Goal: Answer question/provide support

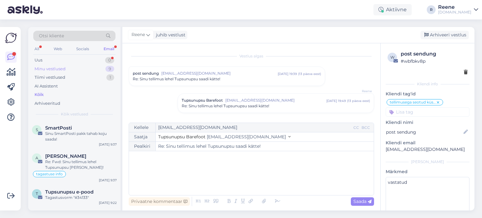
scroll to position [1100, 0]
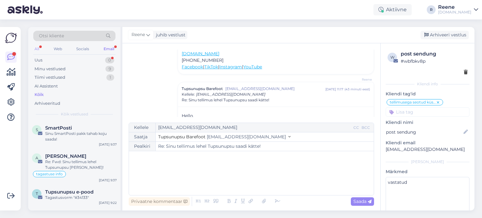
click at [40, 49] on div "All" at bounding box center [36, 49] width 7 height 8
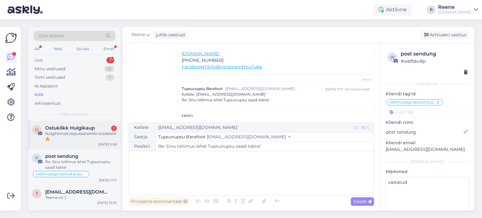
click at [82, 136] on div "Hulgihinnad populaarsetele toodetele 🔥" at bounding box center [81, 136] width 72 height 11
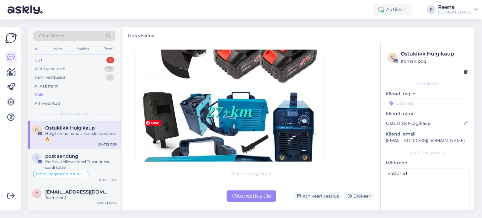
scroll to position [314, 0]
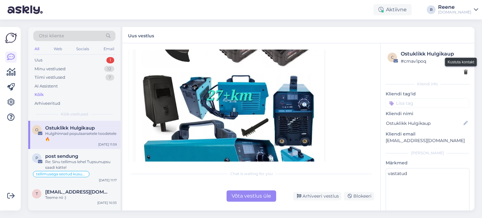
click at [464, 72] on icon at bounding box center [466, 72] width 4 height 4
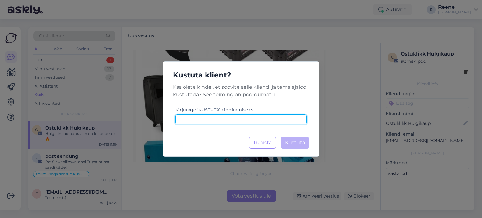
drag, startPoint x: 232, startPoint y: 119, endPoint x: 232, endPoint y: 115, distance: 3.8
click at [232, 119] on input at bounding box center [241, 120] width 131 height 10
type input "kustuta"
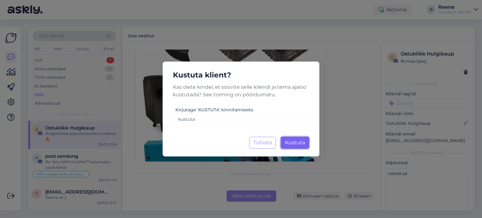
click at [291, 143] on span "Kustuta" at bounding box center [295, 143] width 20 height 6
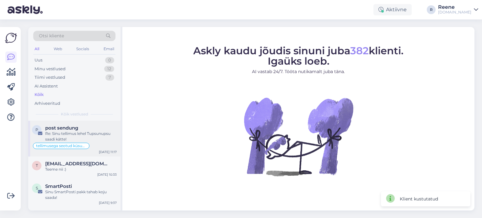
click at [69, 128] on span "post sendung" at bounding box center [61, 128] width 33 height 6
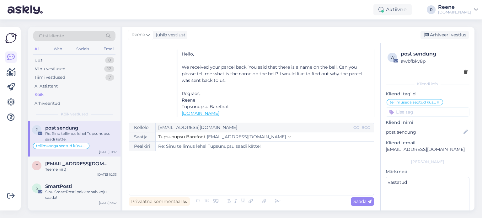
scroll to position [268, 0]
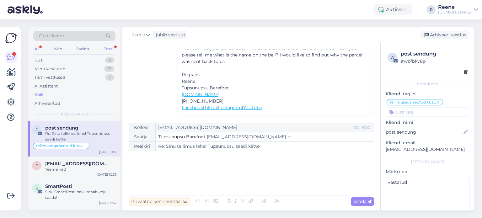
click at [108, 49] on div "Email" at bounding box center [108, 49] width 13 height 8
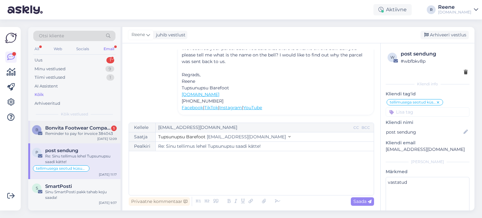
click at [84, 135] on div "Reminder to pay for invoice 384043" at bounding box center [81, 134] width 72 height 6
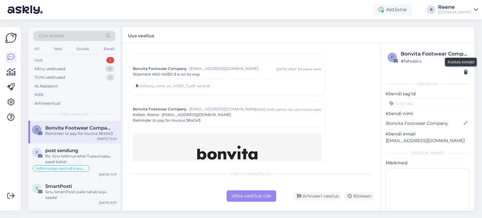
click at [464, 73] on icon at bounding box center [466, 72] width 4 height 4
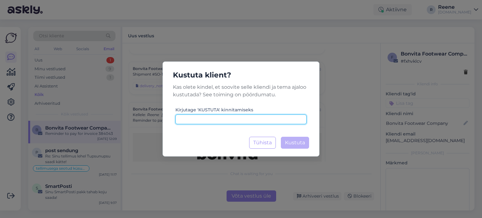
click at [237, 121] on input at bounding box center [241, 120] width 131 height 10
type input "kustuta"
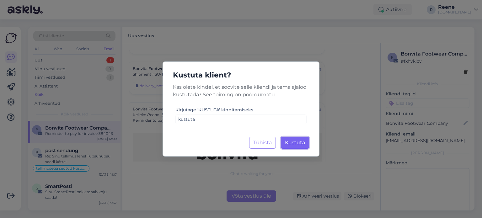
click at [293, 143] on span "Kustuta" at bounding box center [295, 143] width 20 height 6
